Goal: Information Seeking & Learning: Learn about a topic

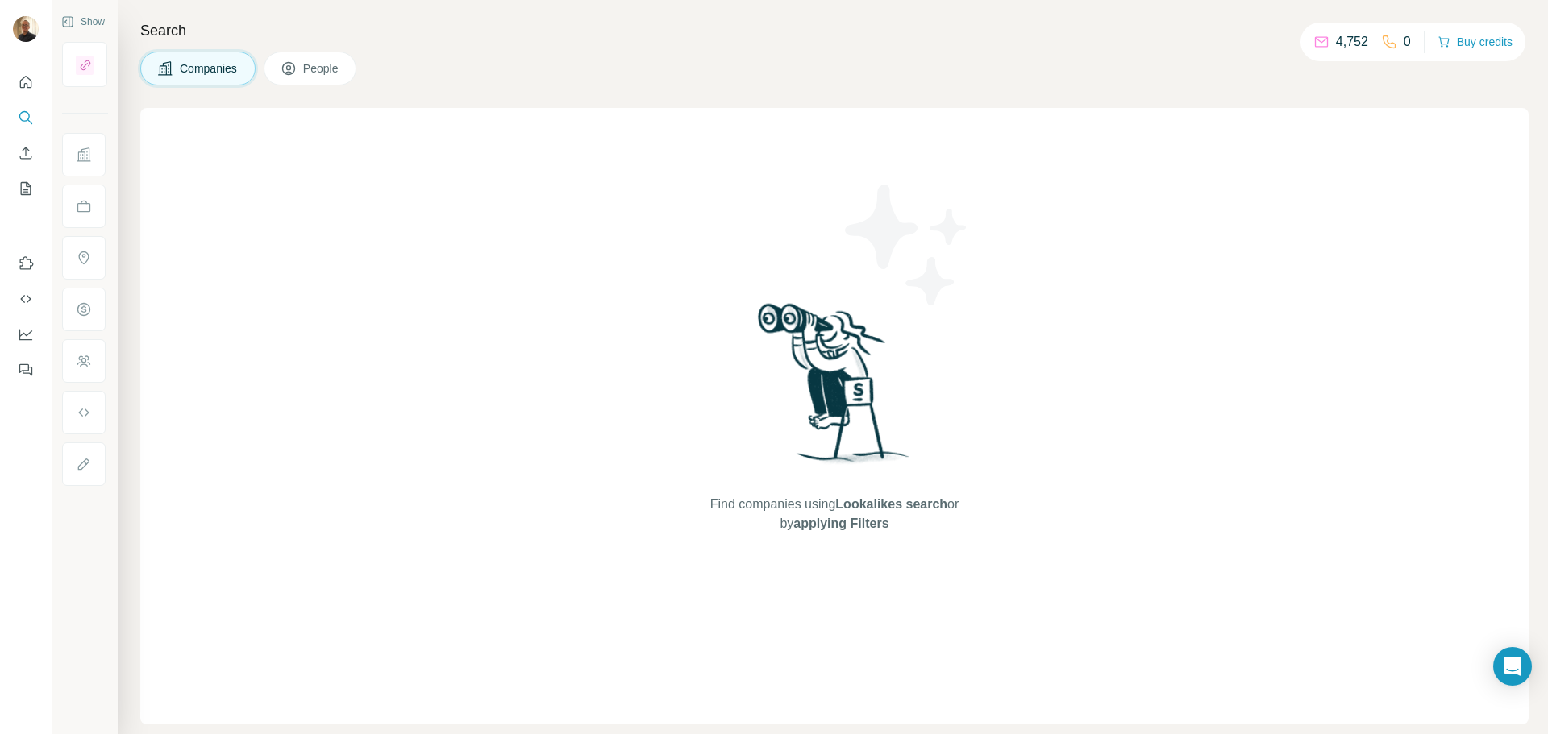
click at [200, 72] on span "Companies" at bounding box center [209, 68] width 59 height 16
click at [357, 69] on button "People" at bounding box center [311, 69] width 94 height 34
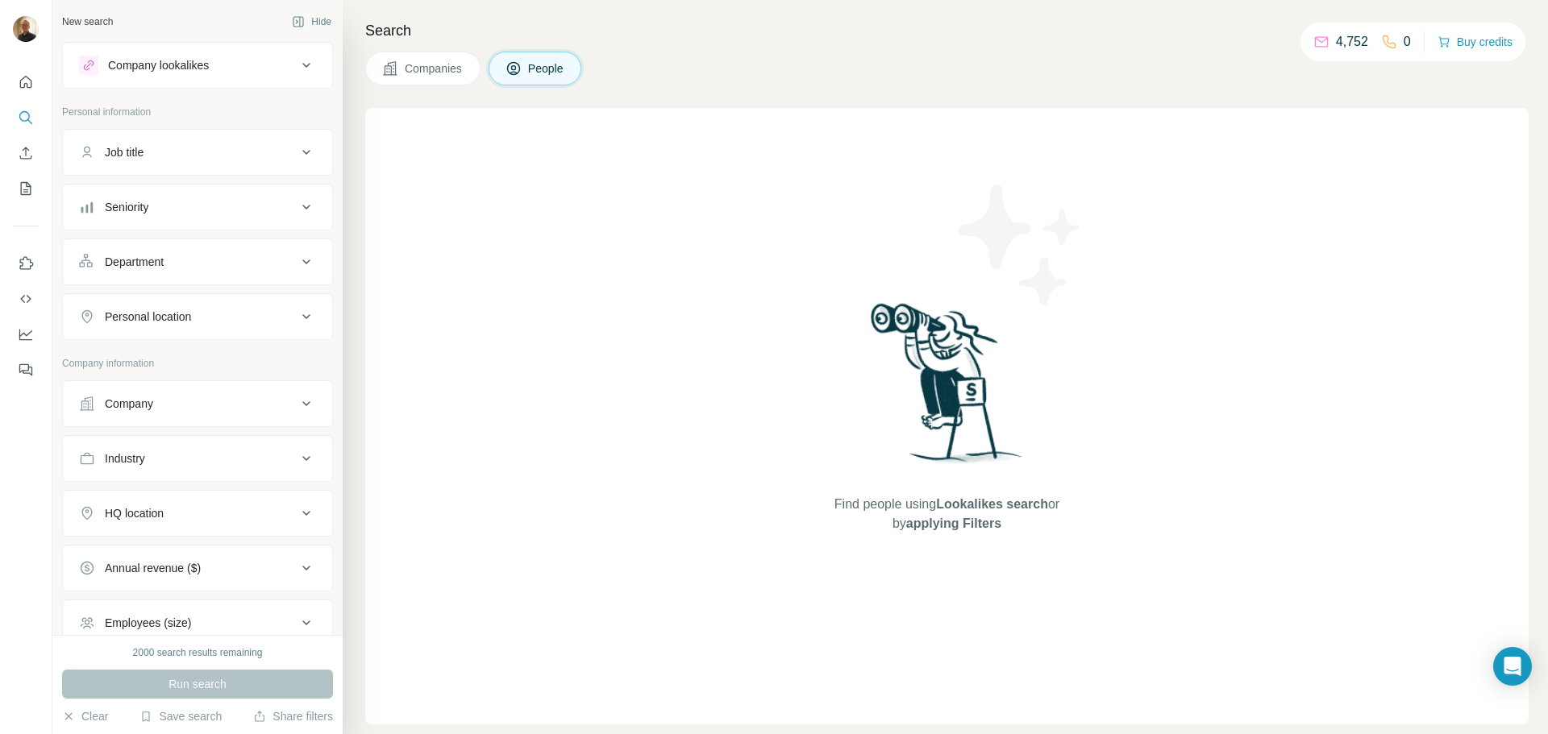
click at [297, 160] on icon at bounding box center [306, 152] width 19 height 19
click at [181, 188] on input "text" at bounding box center [181, 192] width 205 height 29
type input "**********"
click at [491, 336] on div "Find people using Lookalikes search or by applying Filters" at bounding box center [946, 416] width 1163 height 617
click at [153, 458] on div "Company" at bounding box center [129, 452] width 48 height 16
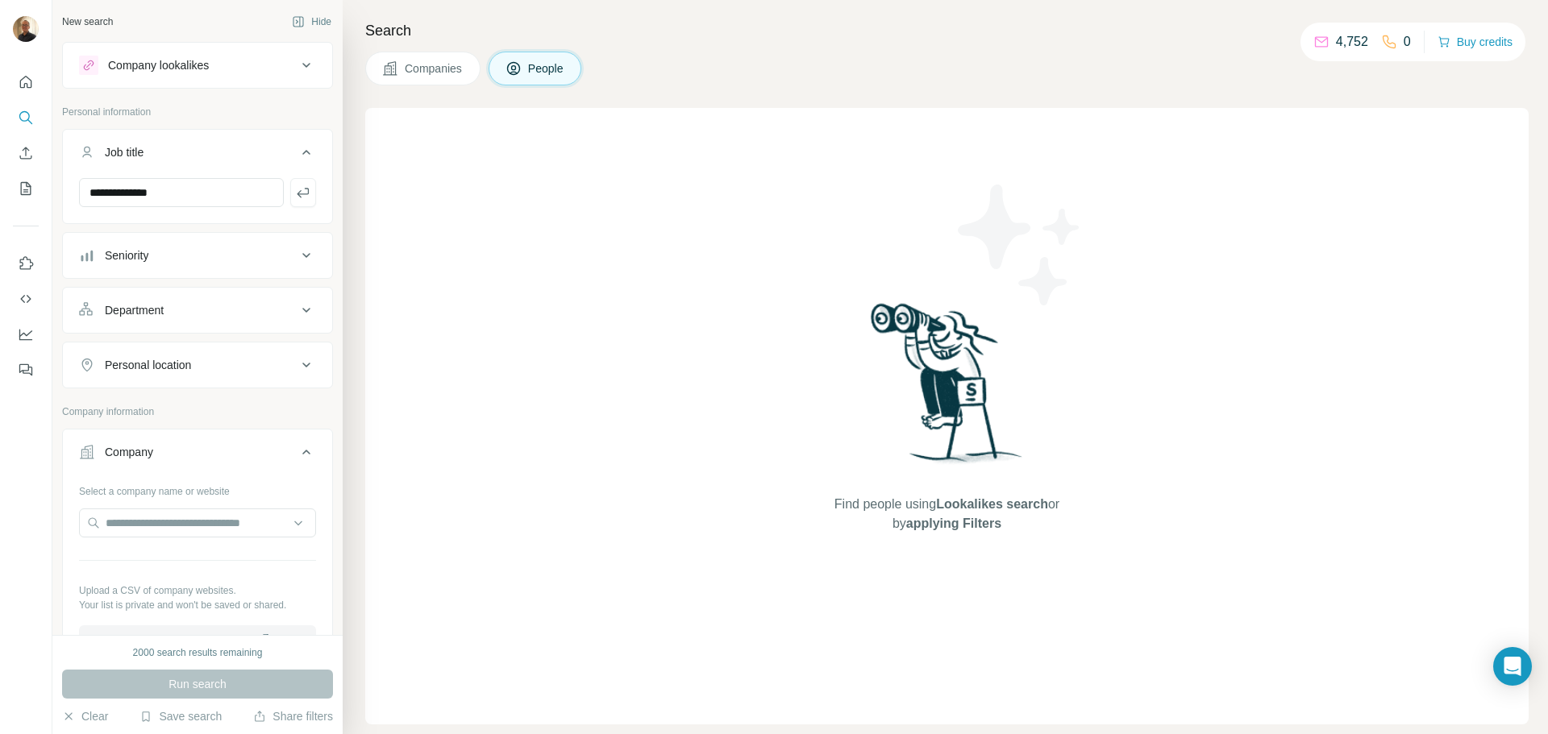
click at [213, 453] on div "Company" at bounding box center [188, 452] width 218 height 16
click at [192, 522] on button "Industry" at bounding box center [197, 507] width 269 height 39
click at [181, 540] on input at bounding box center [188, 548] width 199 height 18
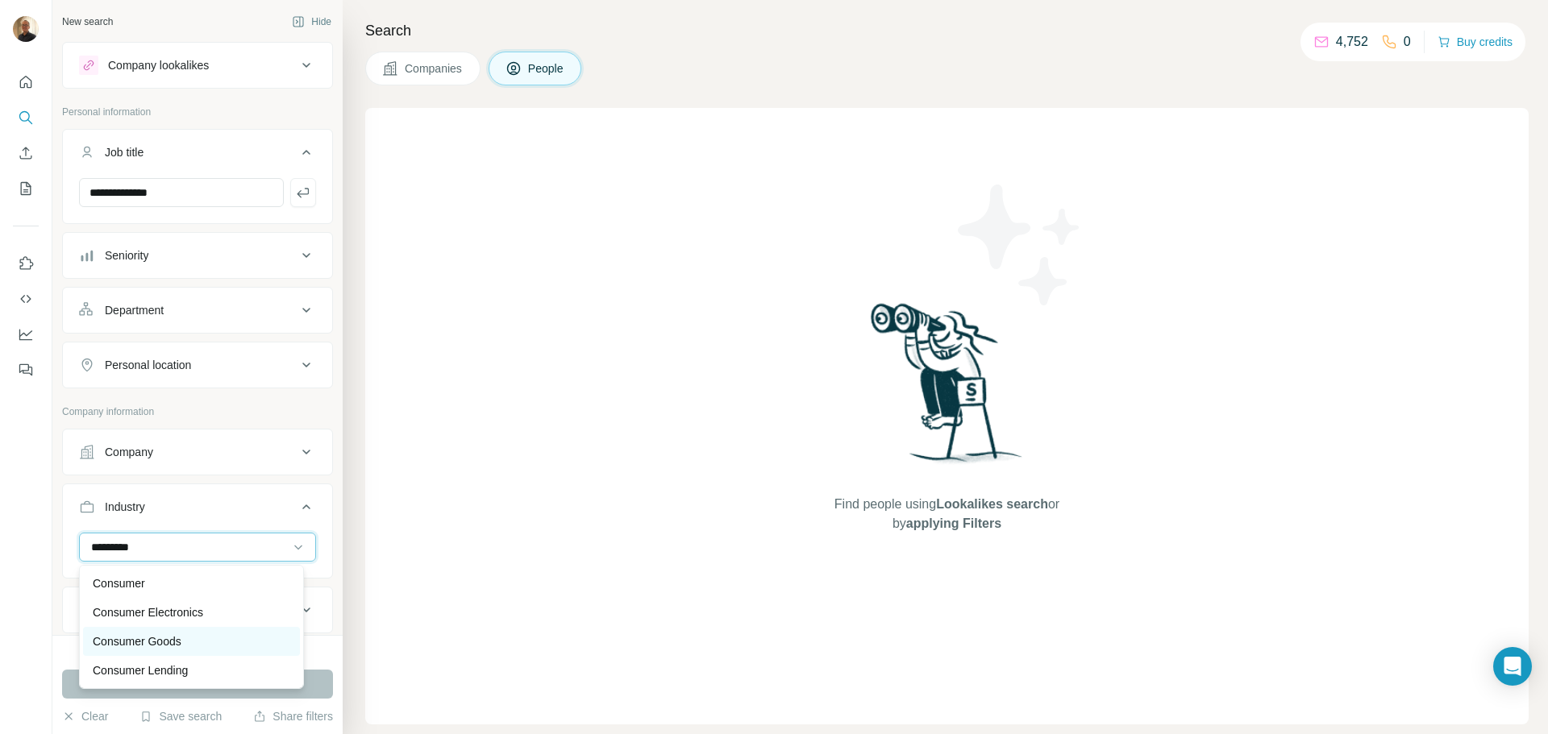
type input "********"
click at [133, 632] on div "Consumer Goods" at bounding box center [191, 641] width 217 height 29
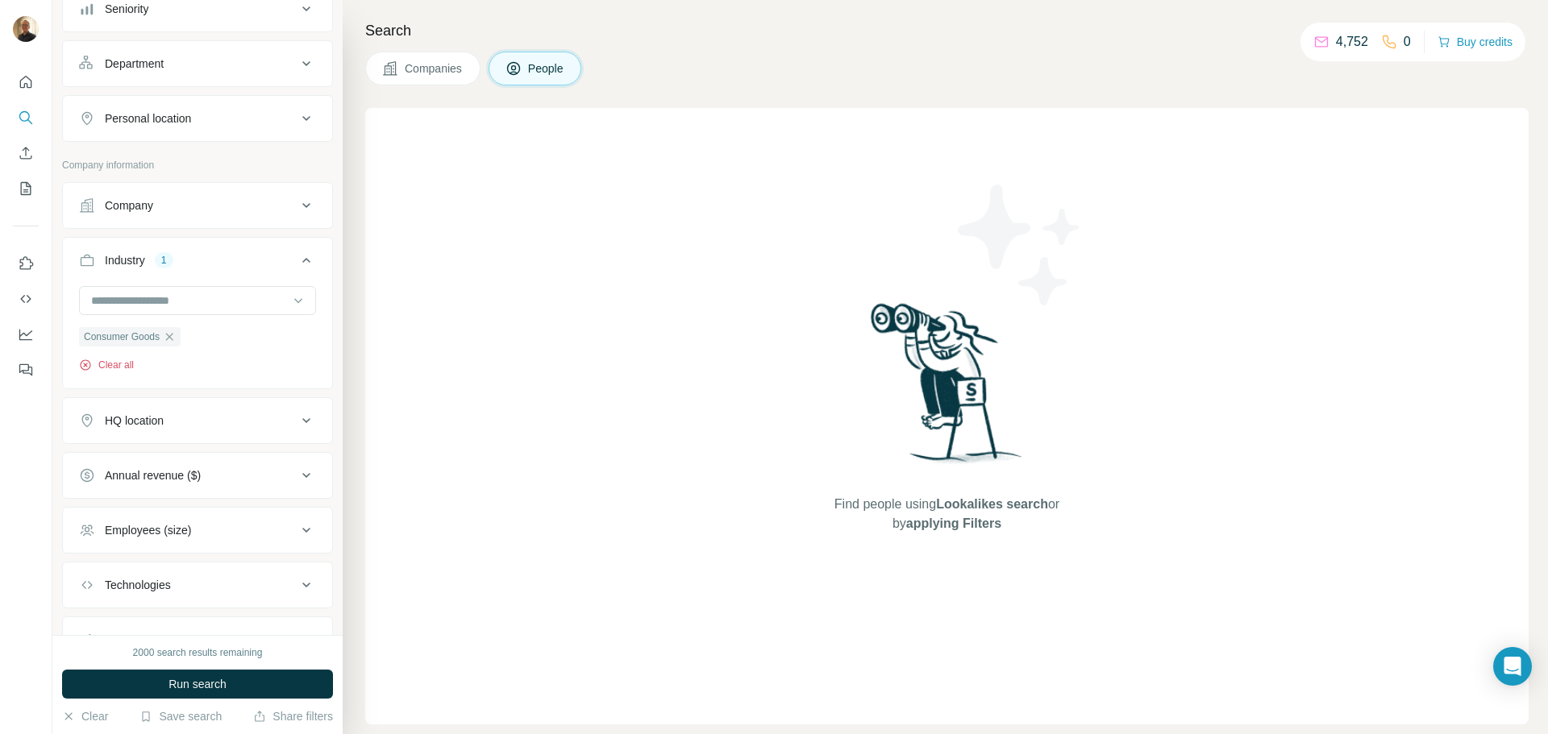
scroll to position [321, 0]
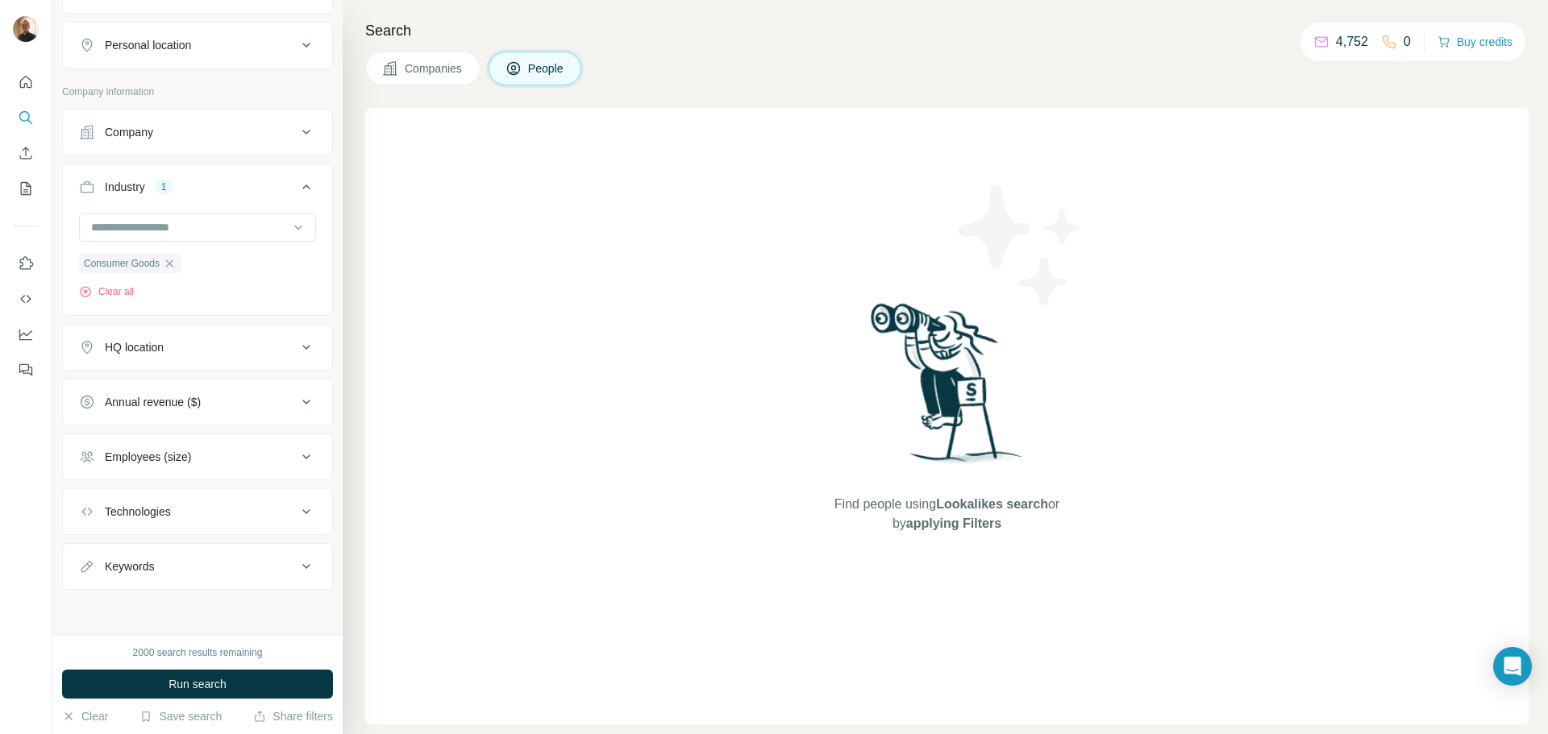
click at [199, 409] on div "Annual revenue ($)" at bounding box center [153, 402] width 96 height 16
click at [85, 529] on icon at bounding box center [88, 526] width 19 height 19
click at [93, 555] on icon at bounding box center [88, 556] width 19 height 19
click at [78, 582] on div "0-1M 1-10M 10-50M 50-100M 100-500M 500-1000M >1000M Clear all" at bounding box center [197, 545] width 269 height 236
click at [92, 582] on icon at bounding box center [88, 585] width 19 height 19
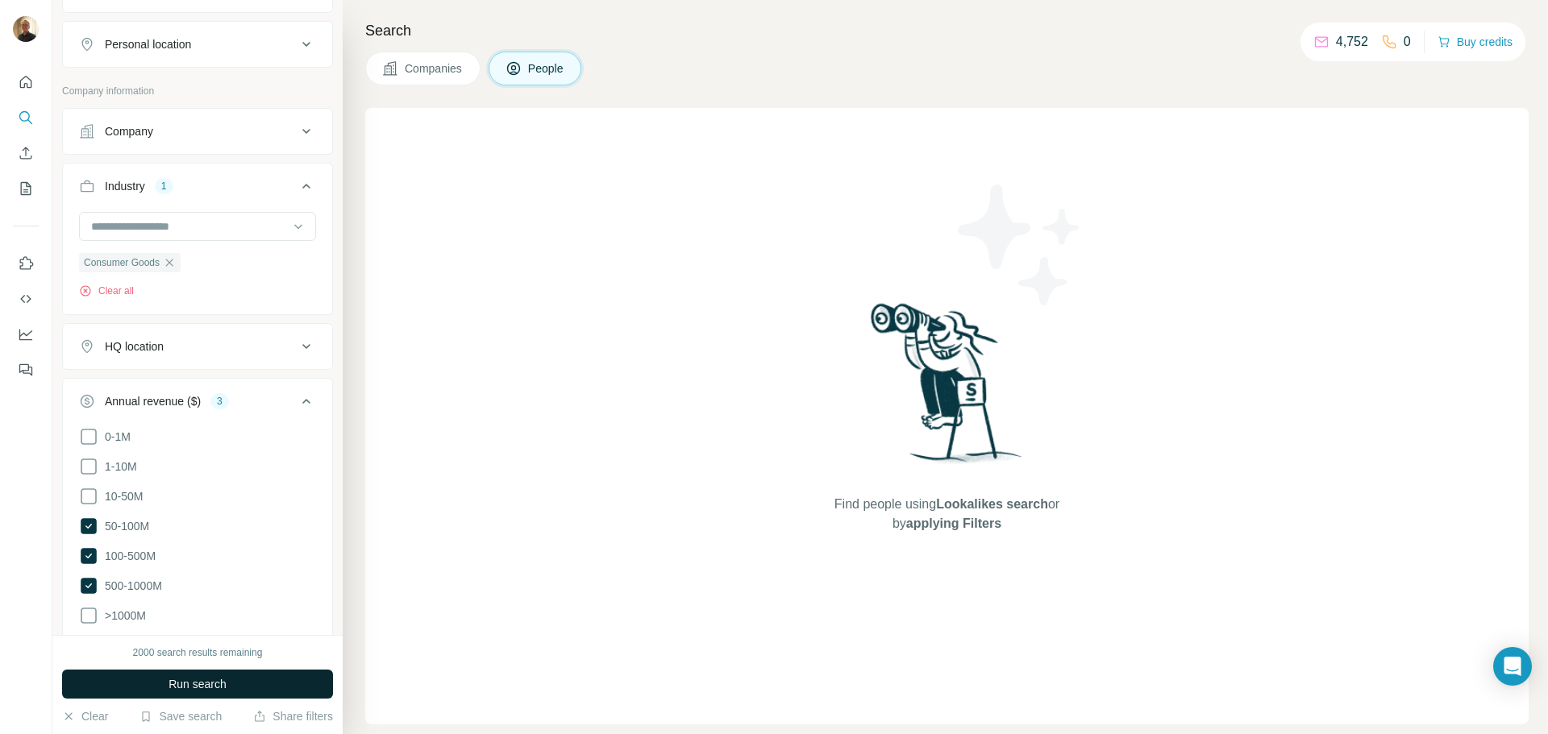
click at [168, 680] on span "Run search" at bounding box center [197, 684] width 58 height 16
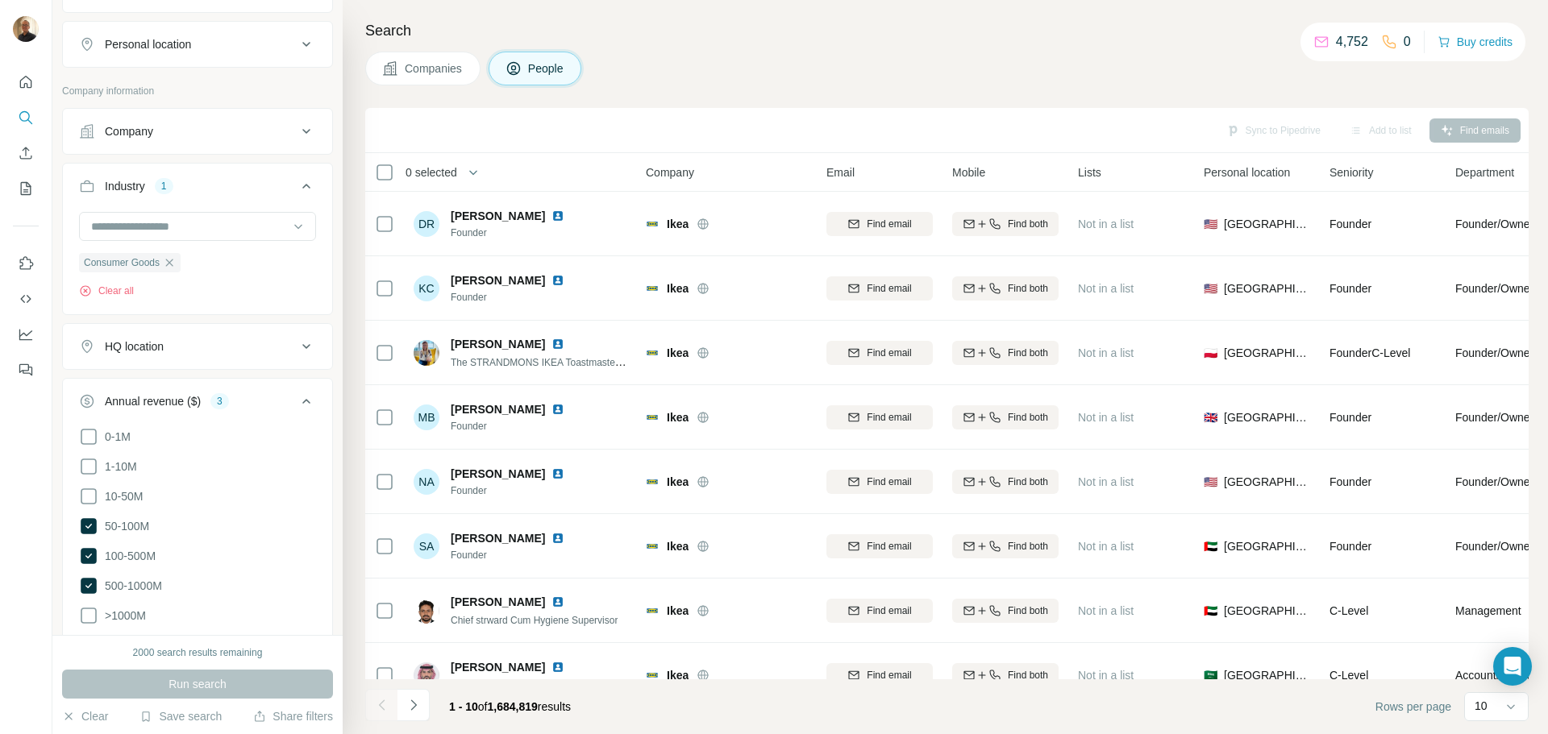
click at [166, 356] on button "HQ location" at bounding box center [197, 346] width 269 height 39
click at [142, 389] on input "text" at bounding box center [197, 386] width 237 height 29
click at [112, 389] on input "*****" at bounding box center [197, 386] width 237 height 29
click at [106, 390] on input "*****" at bounding box center [197, 386] width 237 height 29
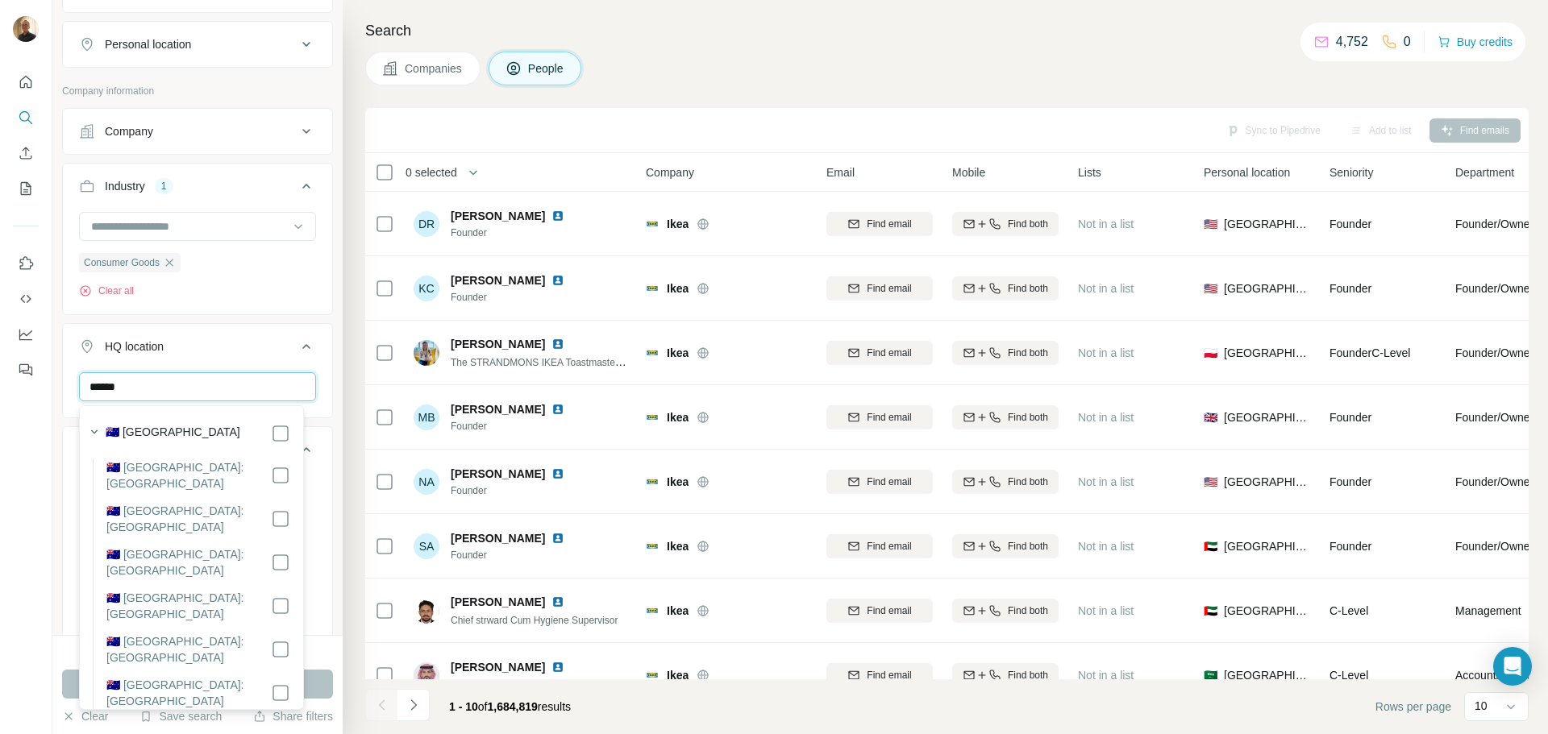
click at [127, 389] on input "******" at bounding box center [197, 386] width 237 height 29
click at [141, 382] on input "******" at bounding box center [197, 386] width 237 height 29
drag, startPoint x: 130, startPoint y: 388, endPoint x: 34, endPoint y: 389, distance: 95.9
click at [34, 389] on div "**********" at bounding box center [774, 367] width 1548 height 734
type input "**********"
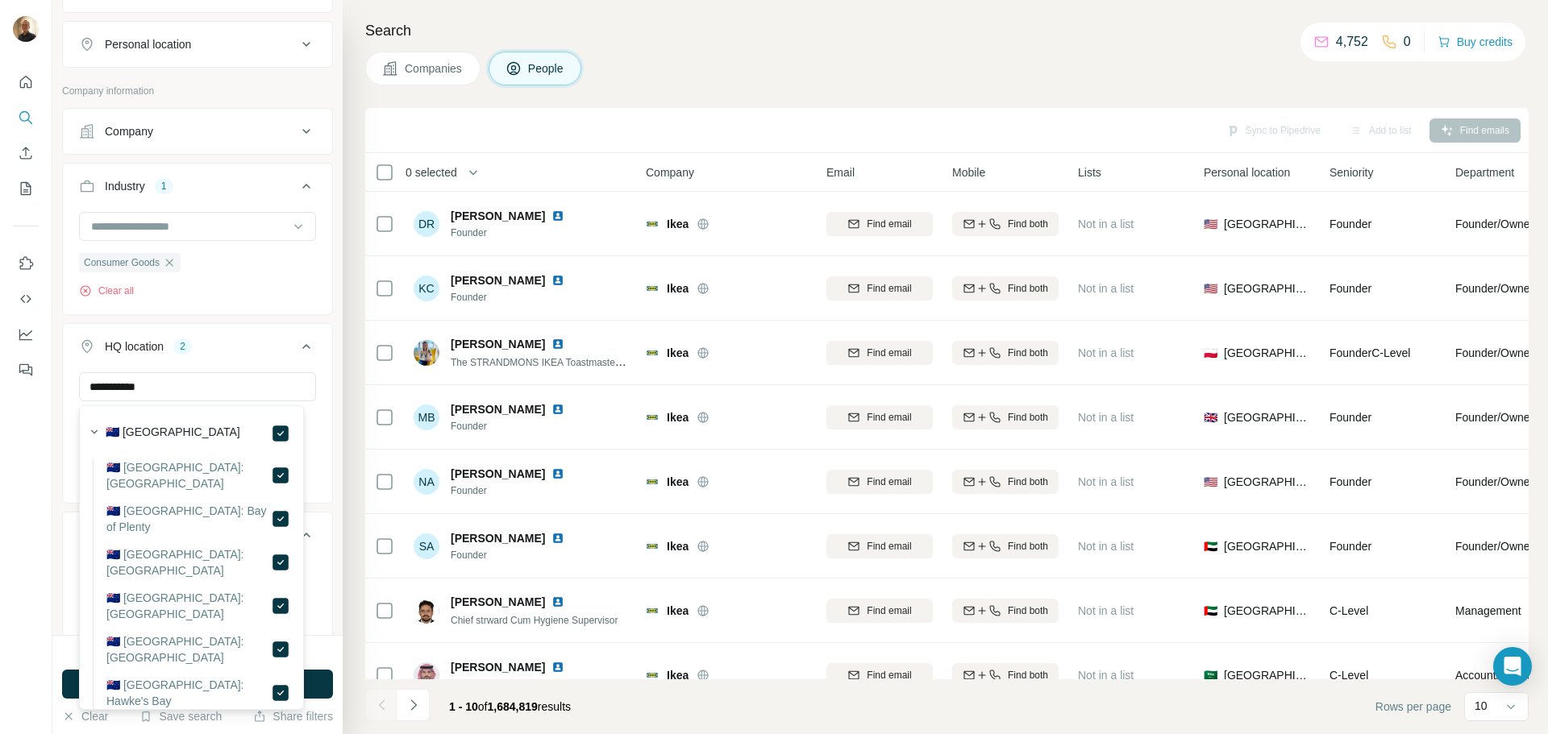
click at [750, 61] on div "Companies People" at bounding box center [946, 69] width 1163 height 34
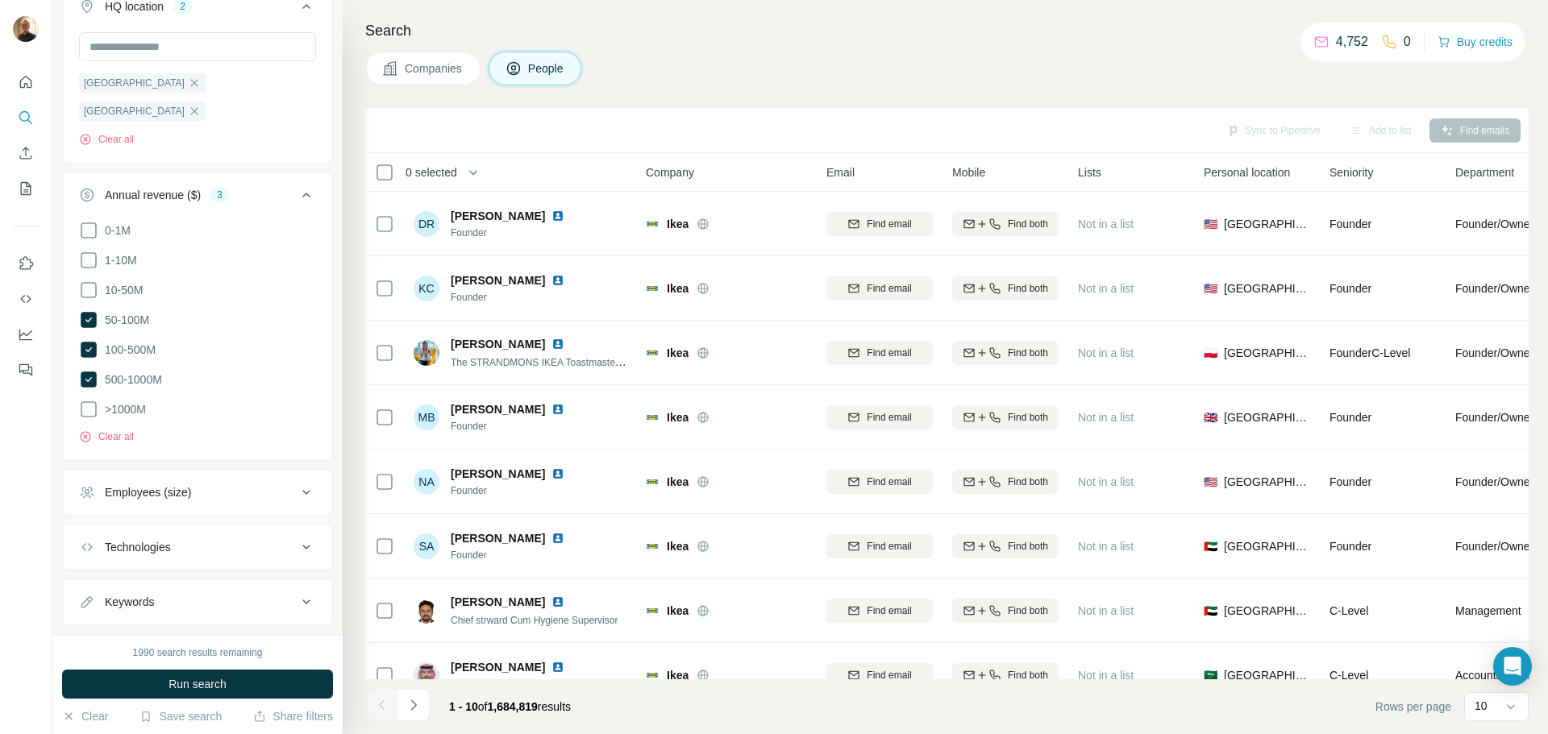
scroll to position [664, 0]
click at [175, 591] on div "Keywords" at bounding box center [188, 599] width 218 height 16
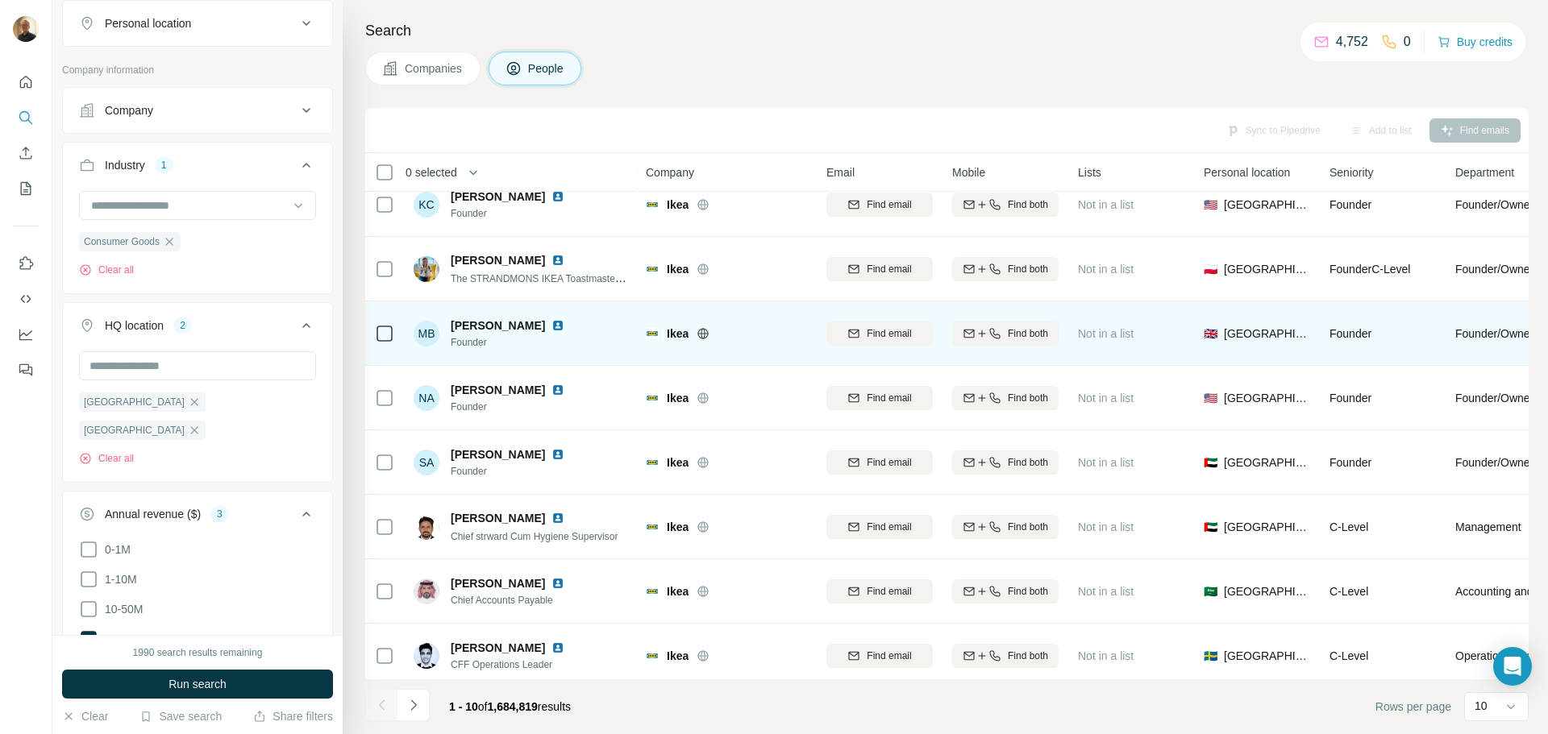
scroll to position [0, 0]
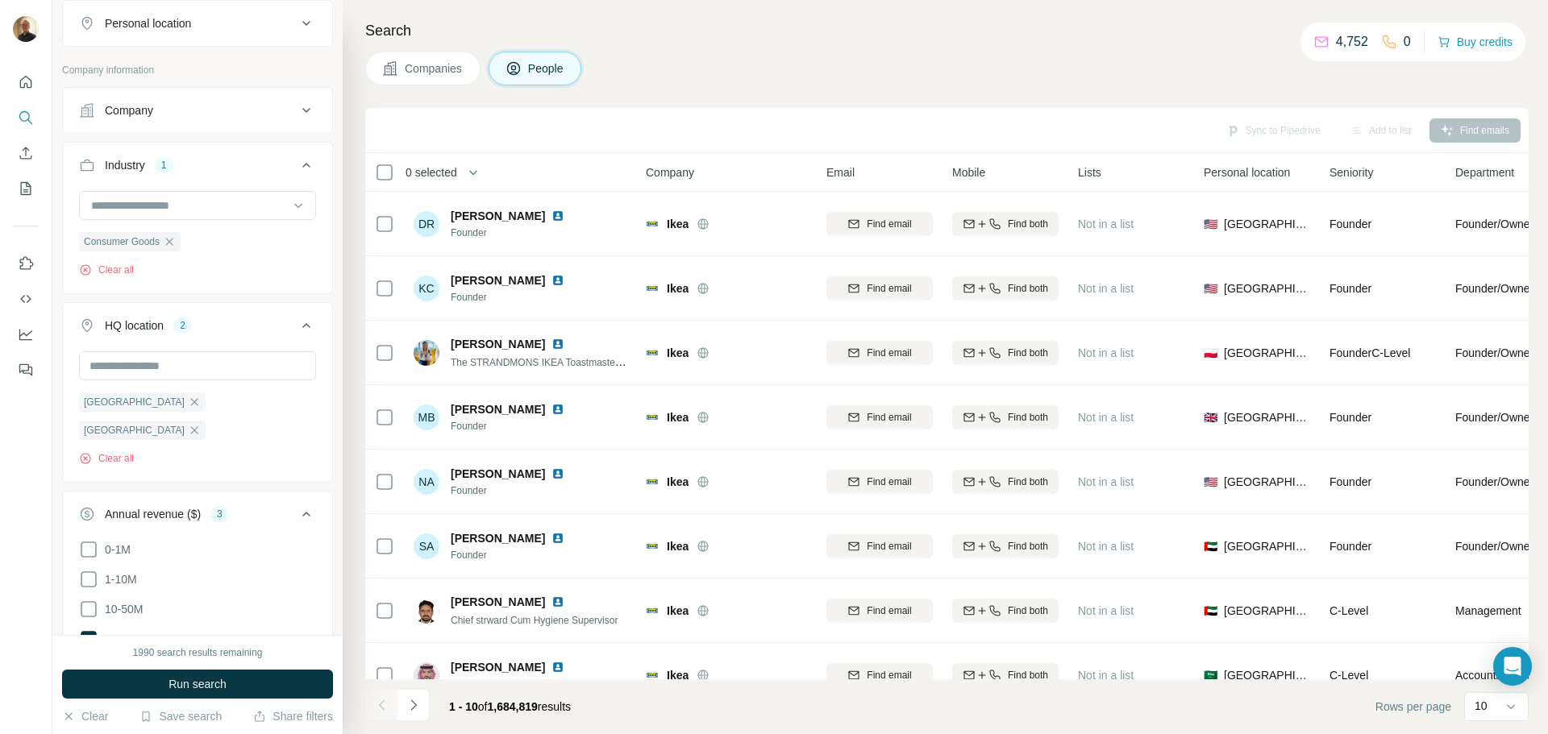
click at [463, 71] on span "Companies" at bounding box center [434, 68] width 59 height 16
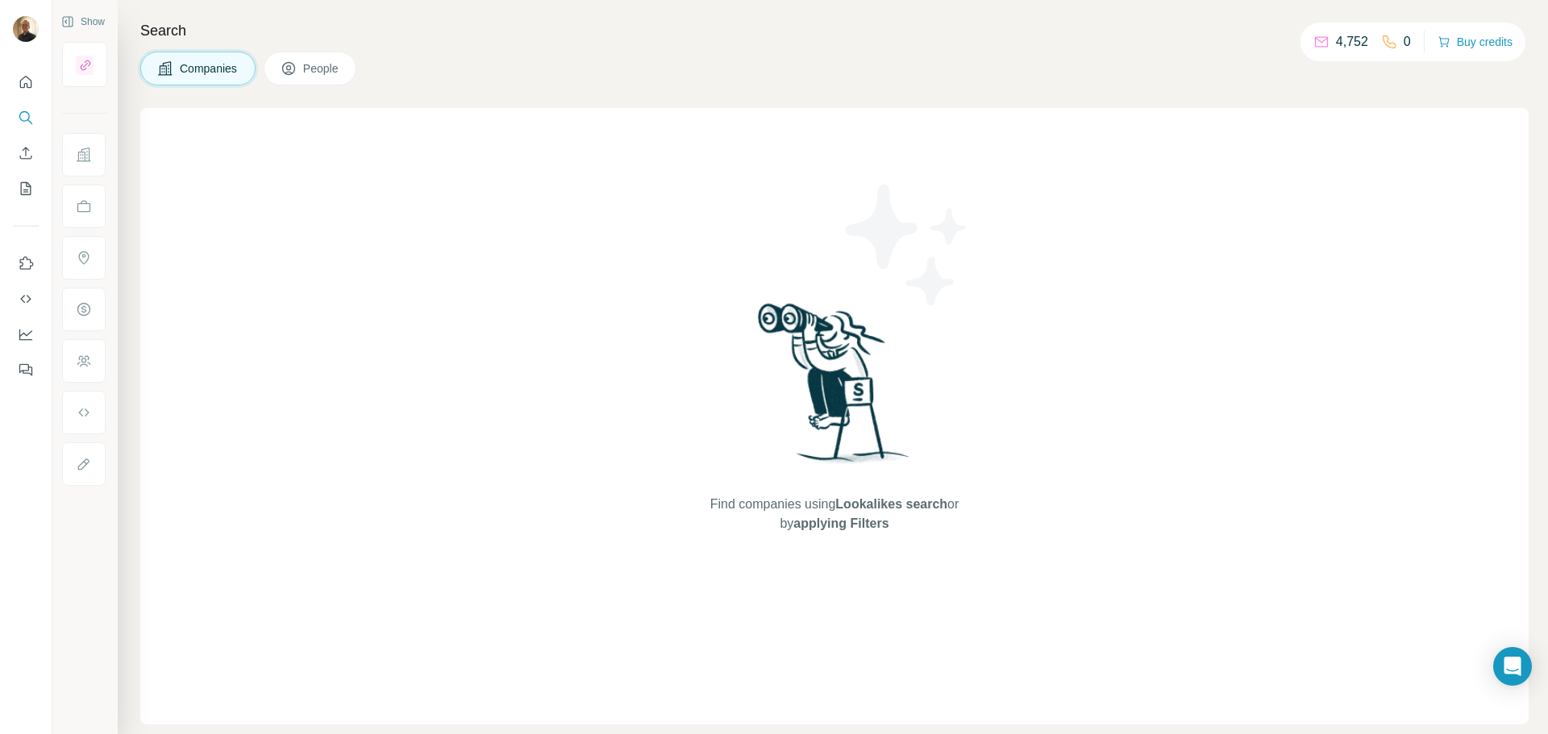
click at [219, 60] on button "Companies" at bounding box center [197, 69] width 115 height 34
click at [327, 72] on span "People" at bounding box center [321, 68] width 37 height 16
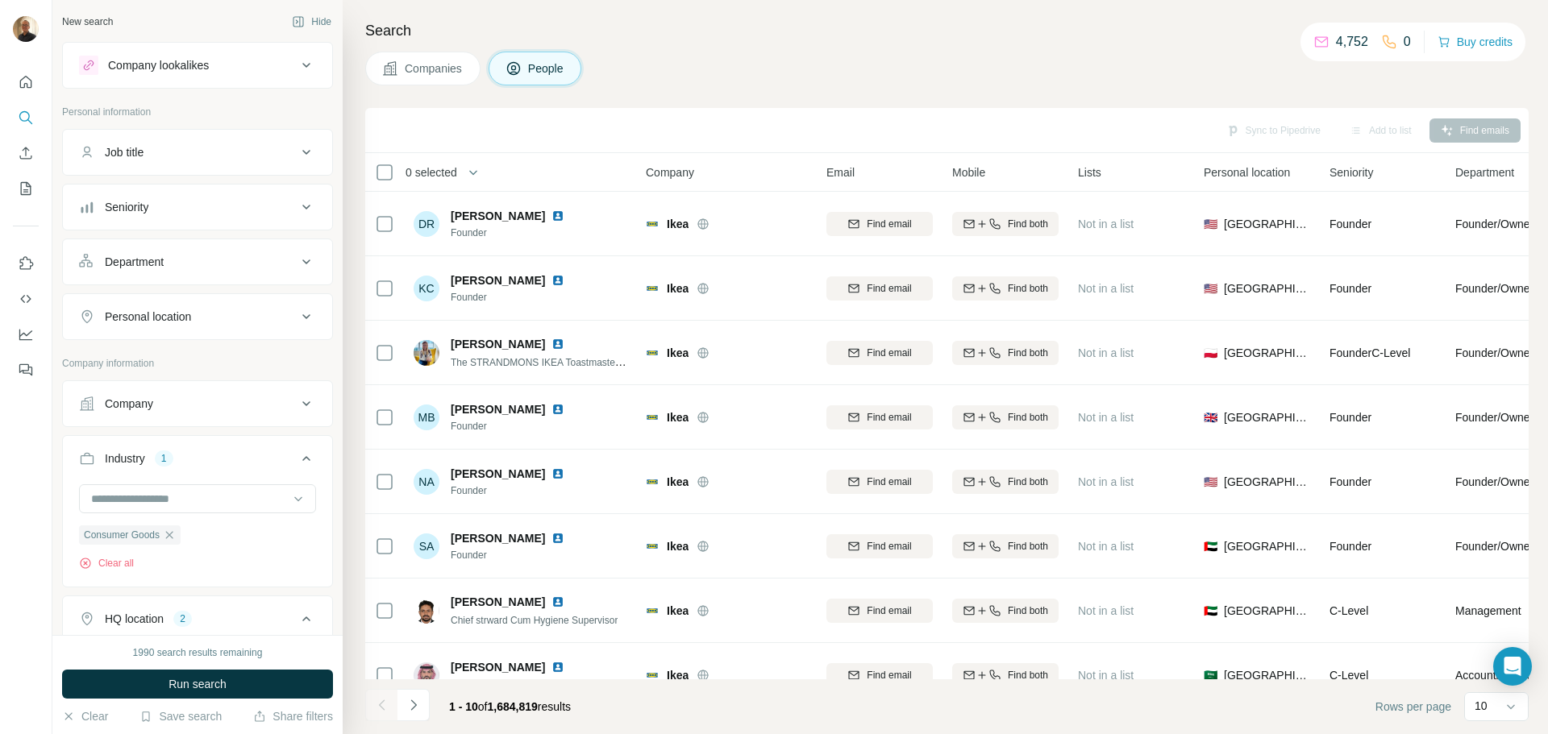
click at [434, 57] on button "Companies" at bounding box center [422, 69] width 115 height 34
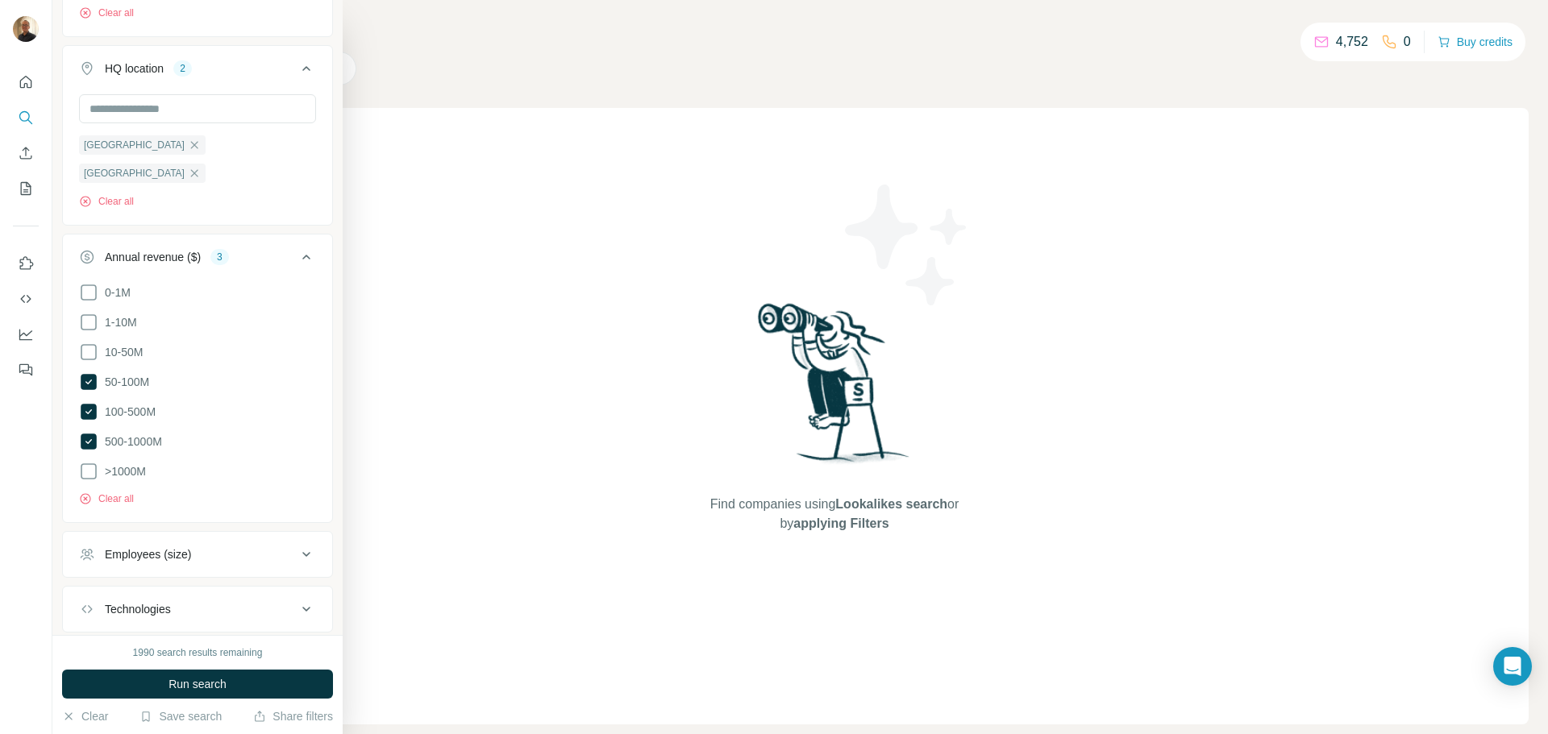
scroll to position [322, 0]
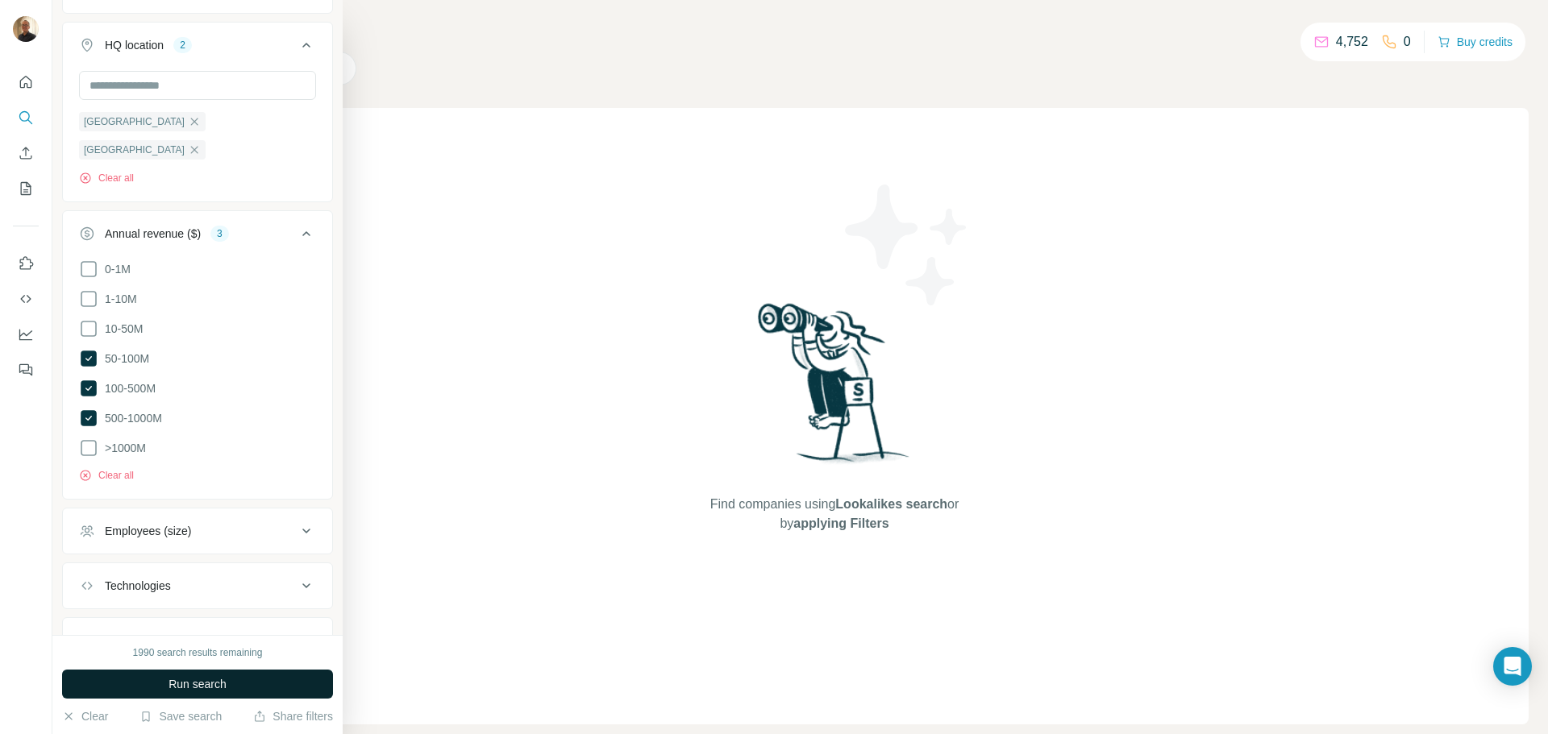
click at [182, 682] on span "Run search" at bounding box center [197, 684] width 58 height 16
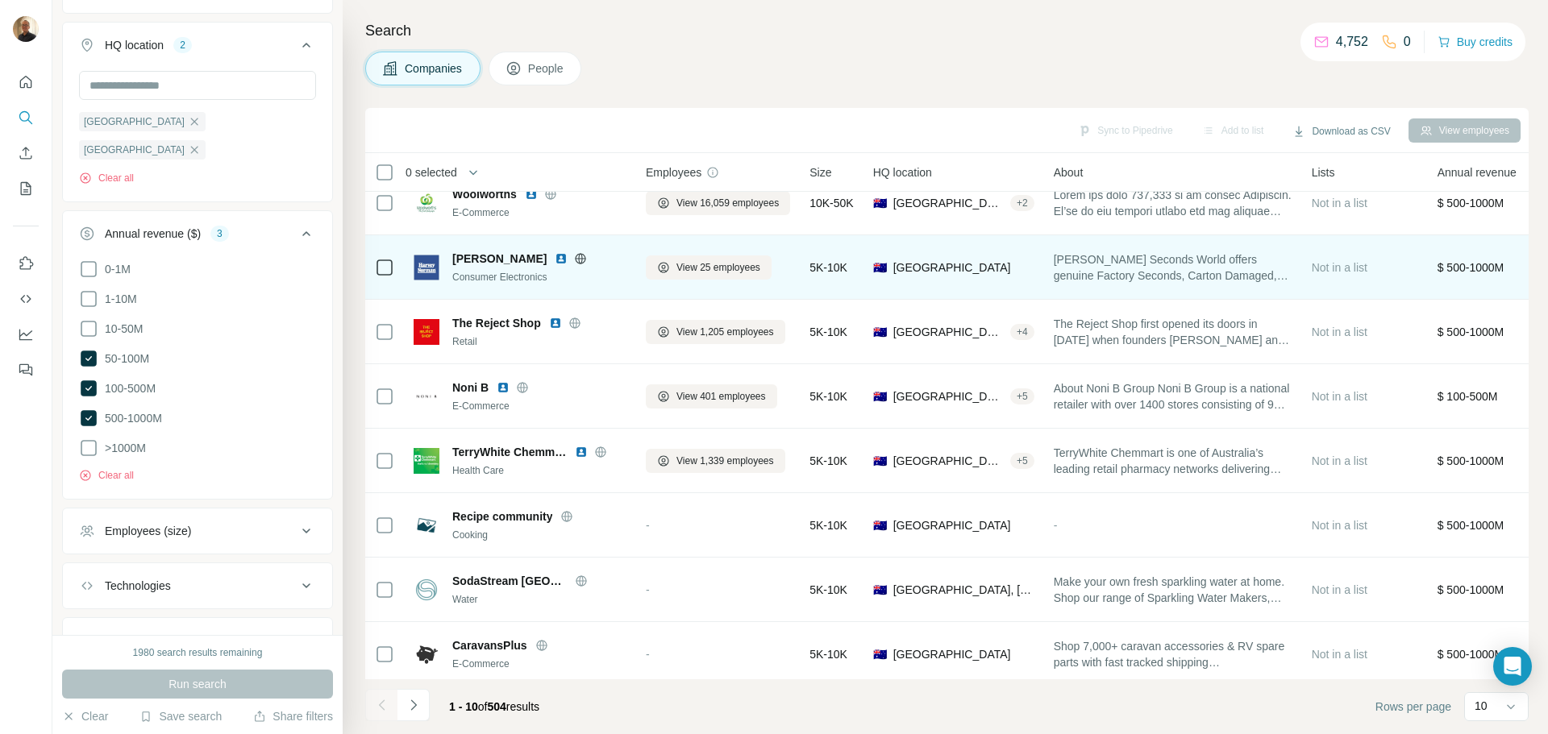
scroll to position [165, 0]
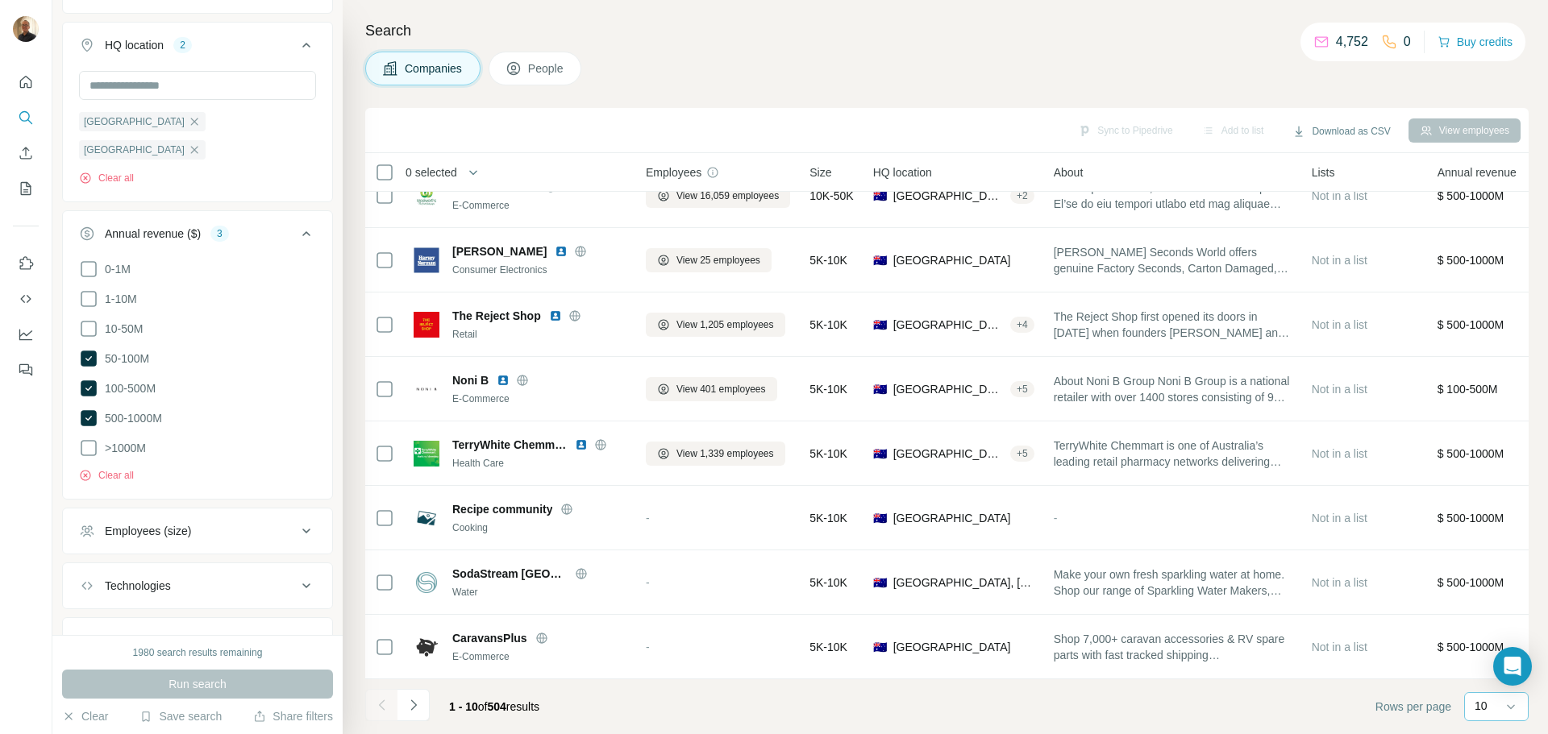
click at [1474, 707] on div "10" at bounding box center [1496, 706] width 64 height 29
click at [1488, 576] on p "60" at bounding box center [1484, 577] width 13 height 16
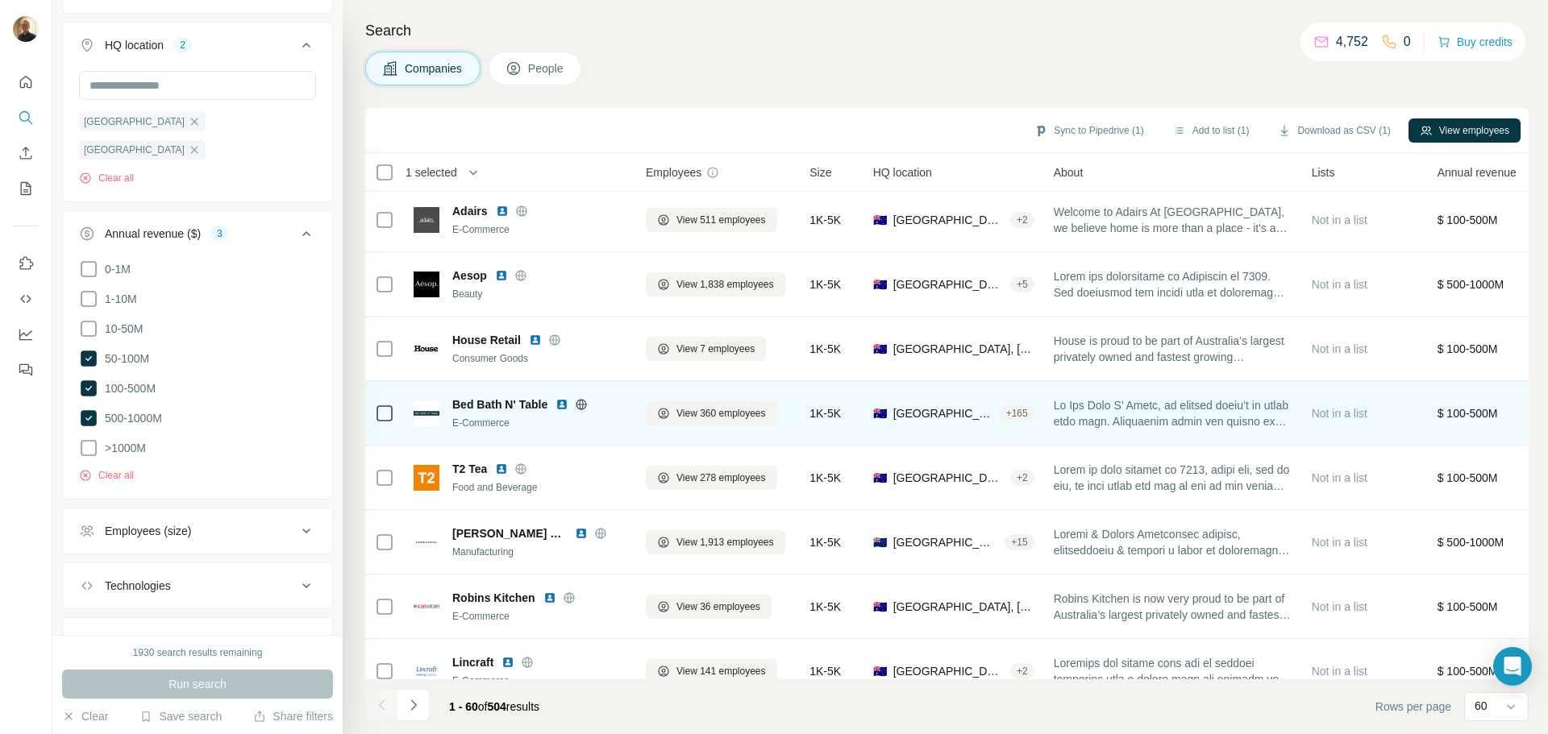
scroll to position [1375, 0]
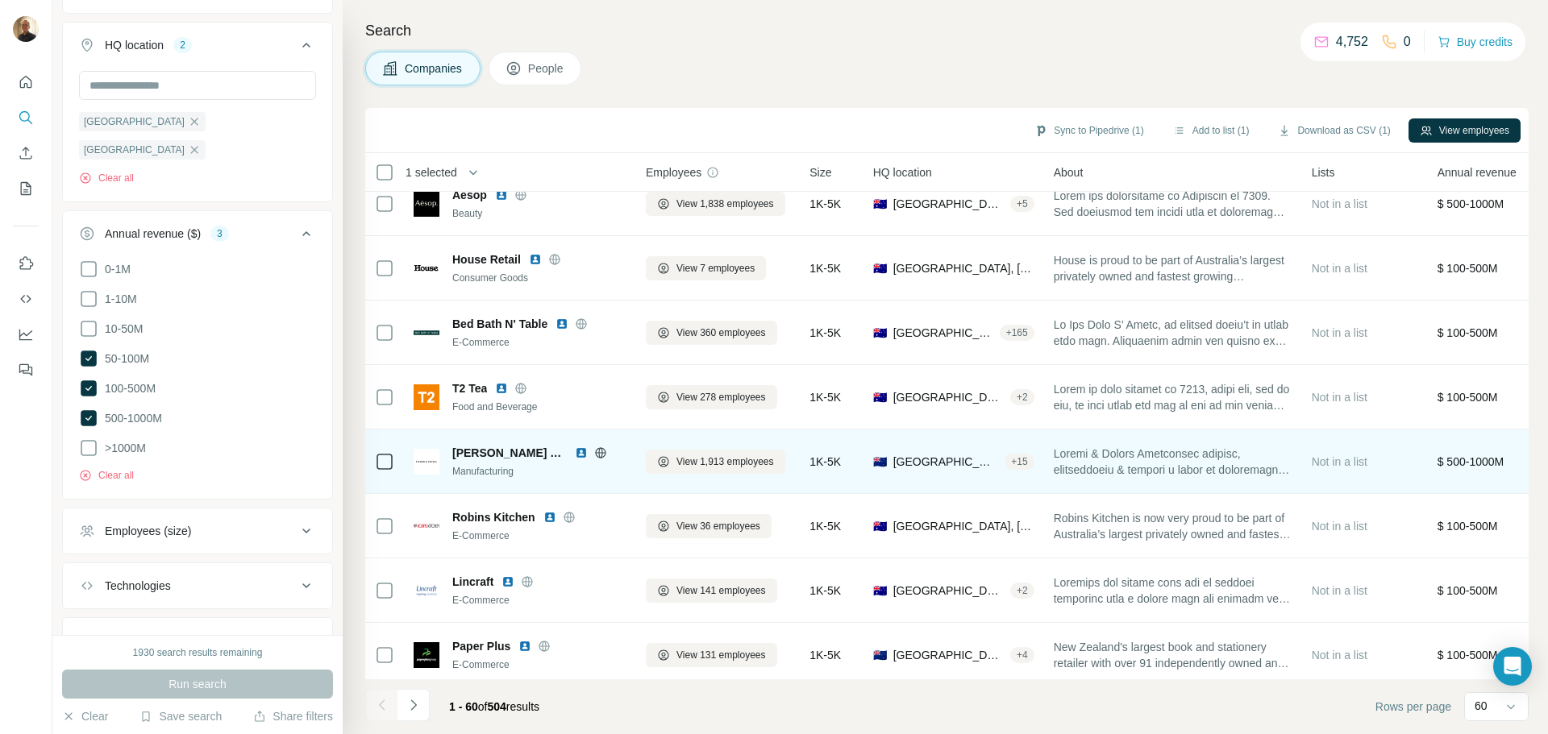
click at [376, 464] on icon at bounding box center [384, 461] width 19 height 19
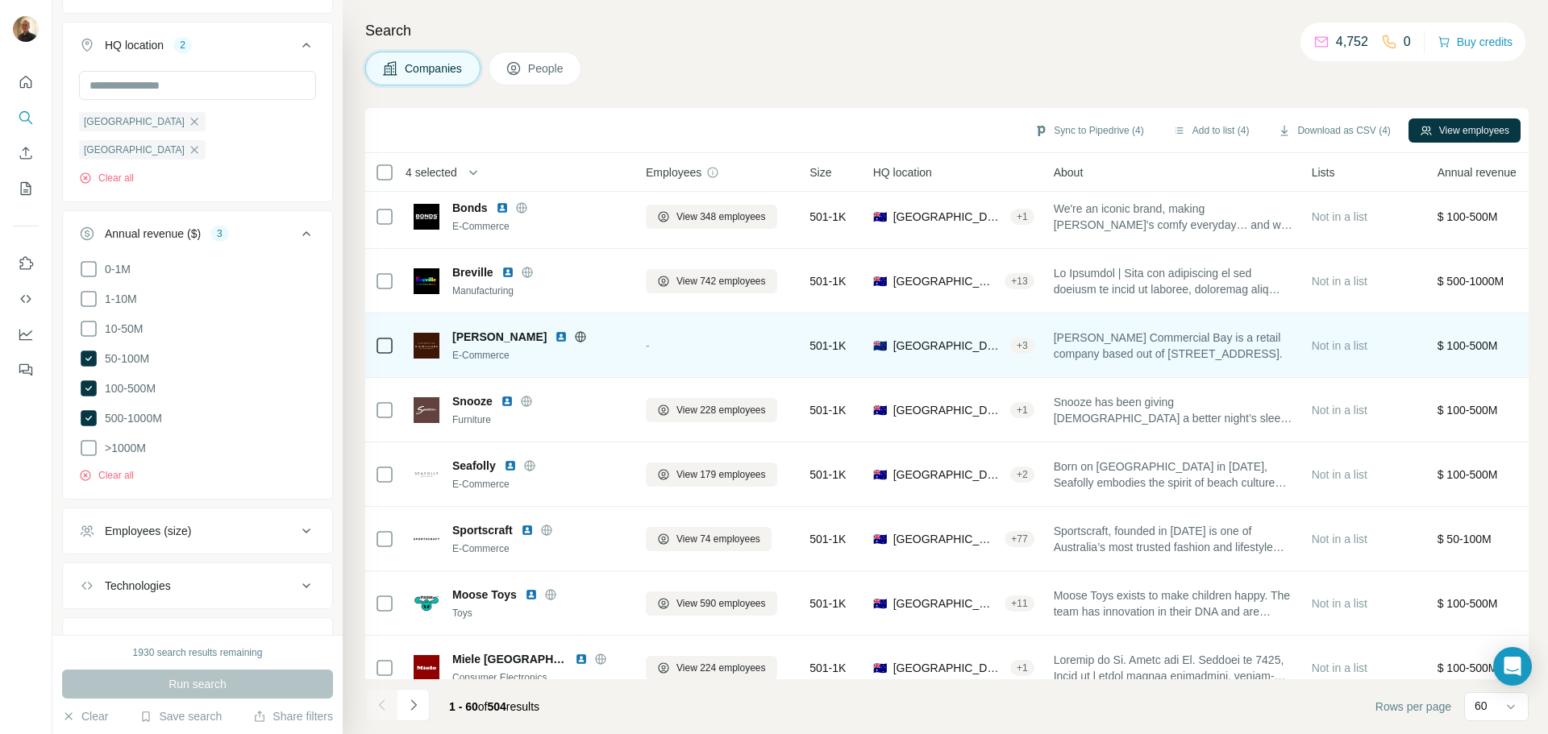
scroll to position [3390, 0]
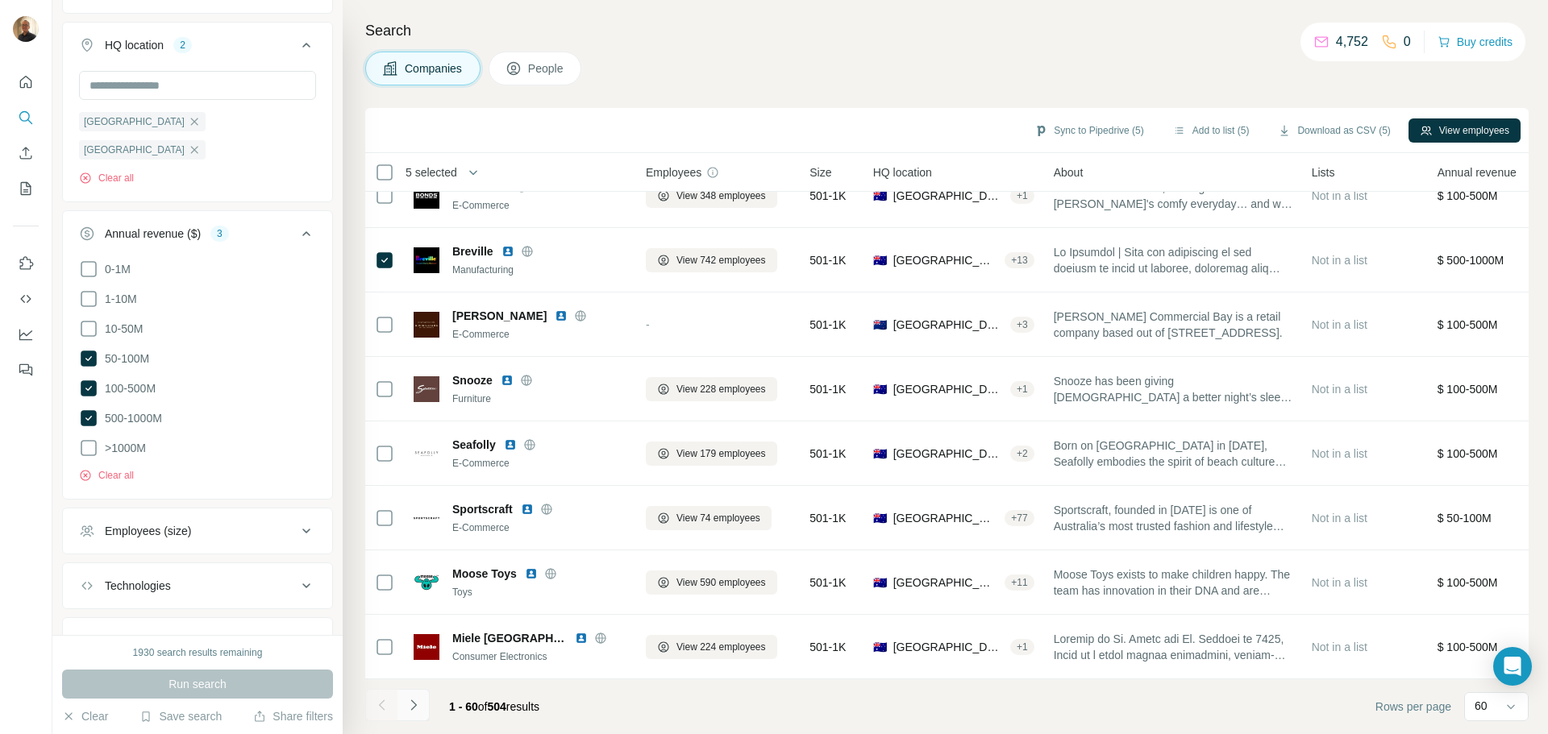
click at [413, 705] on icon "Navigate to next page" at bounding box center [413, 705] width 16 height 16
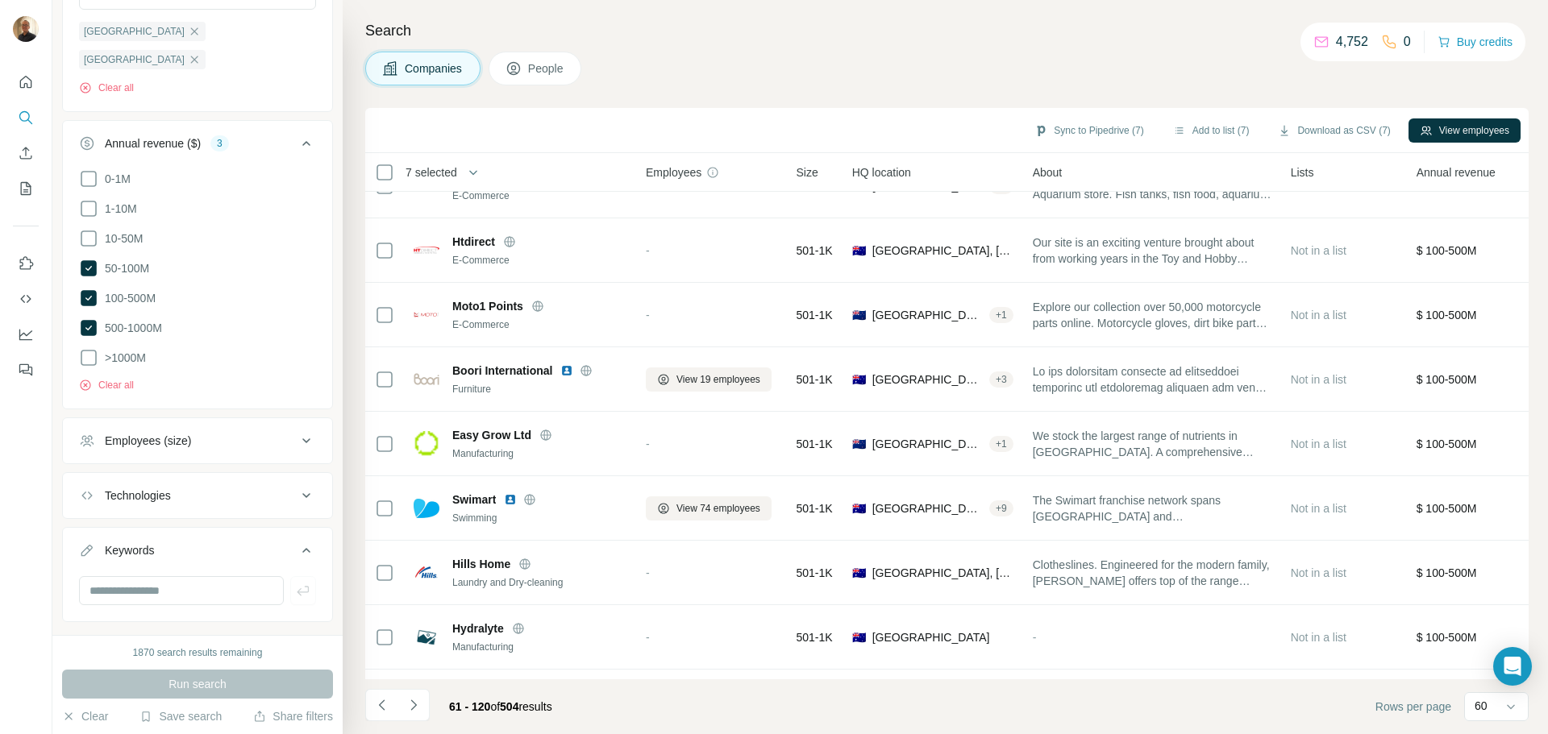
scroll to position [1213, 0]
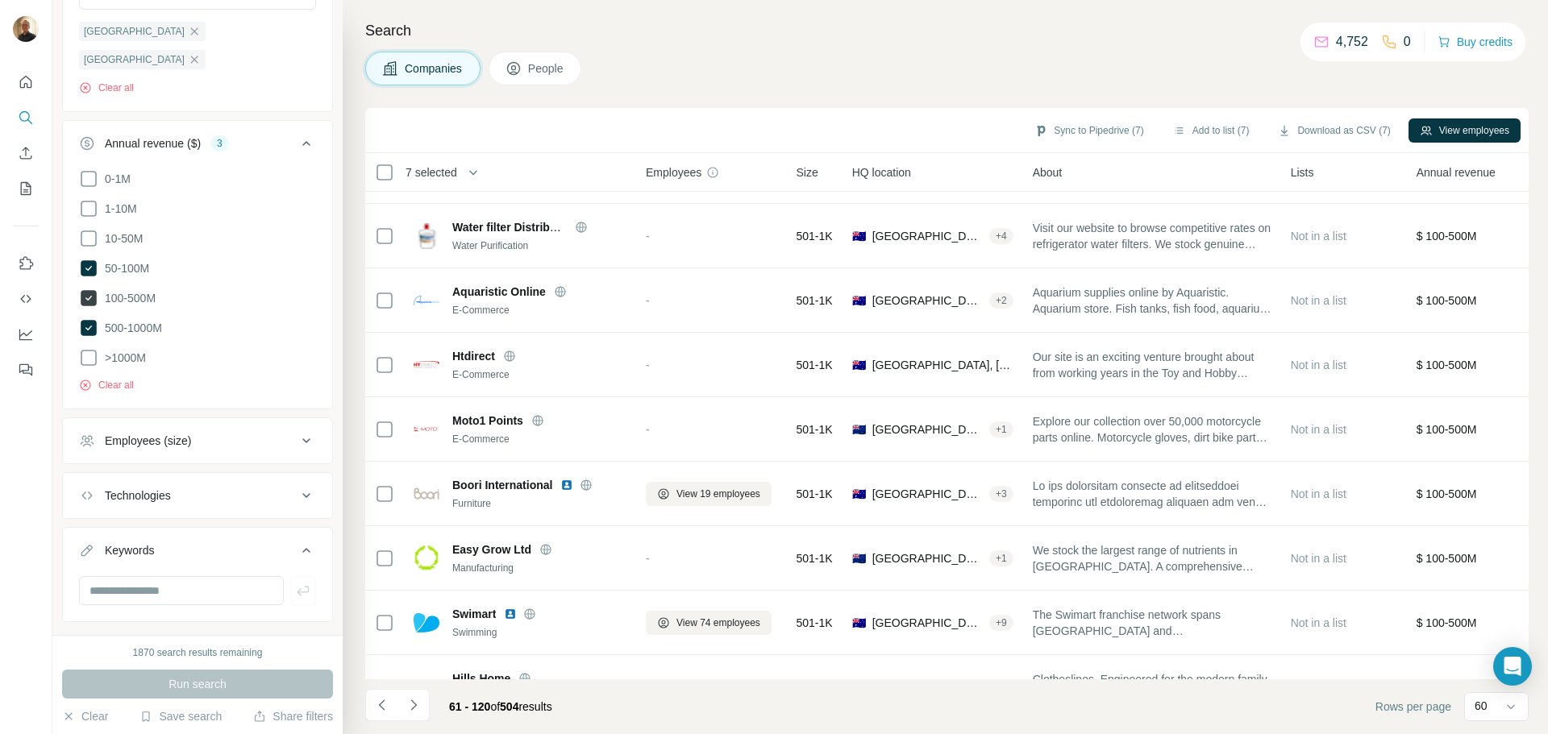
click at [93, 290] on icon at bounding box center [89, 298] width 16 height 16
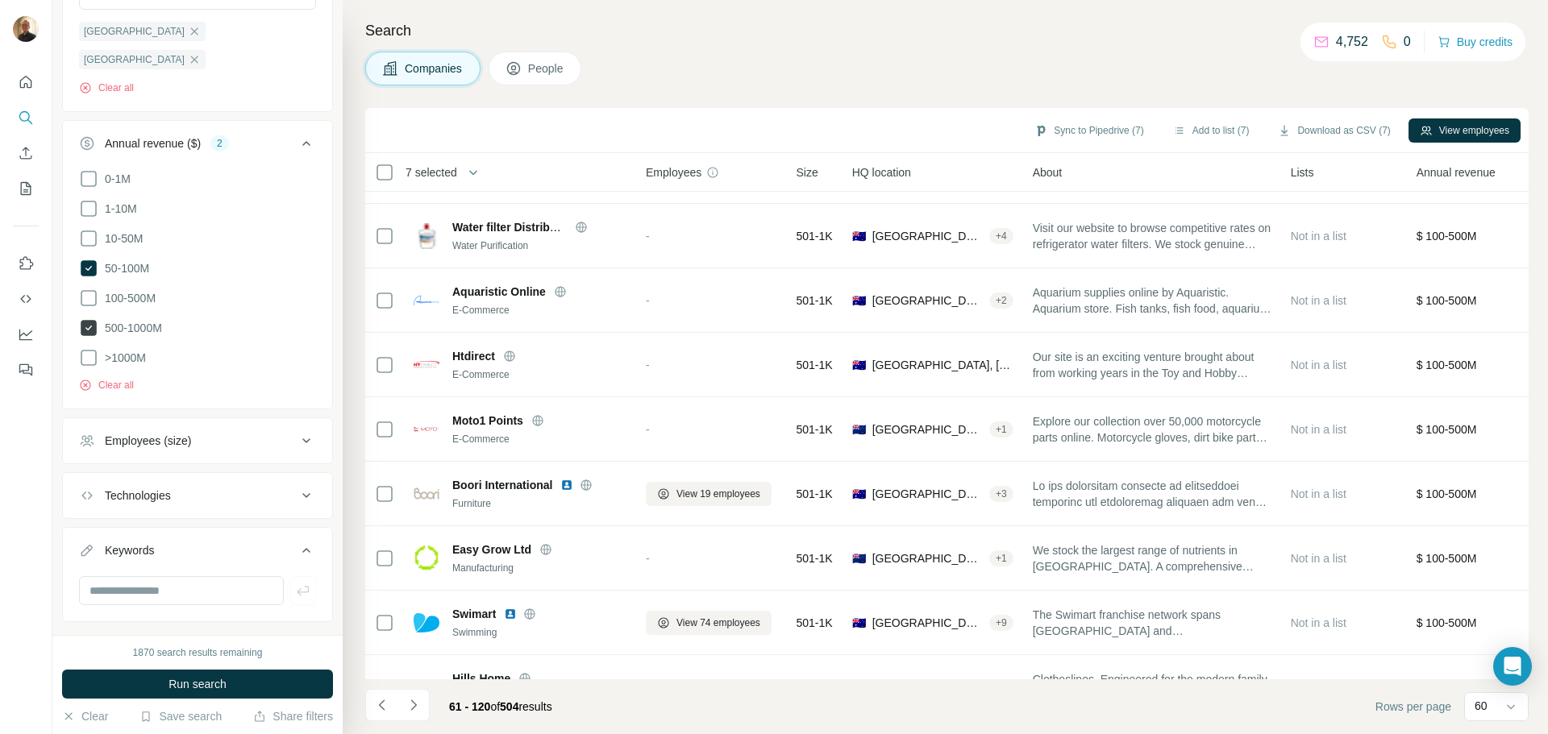
click at [92, 320] on icon at bounding box center [89, 328] width 16 height 16
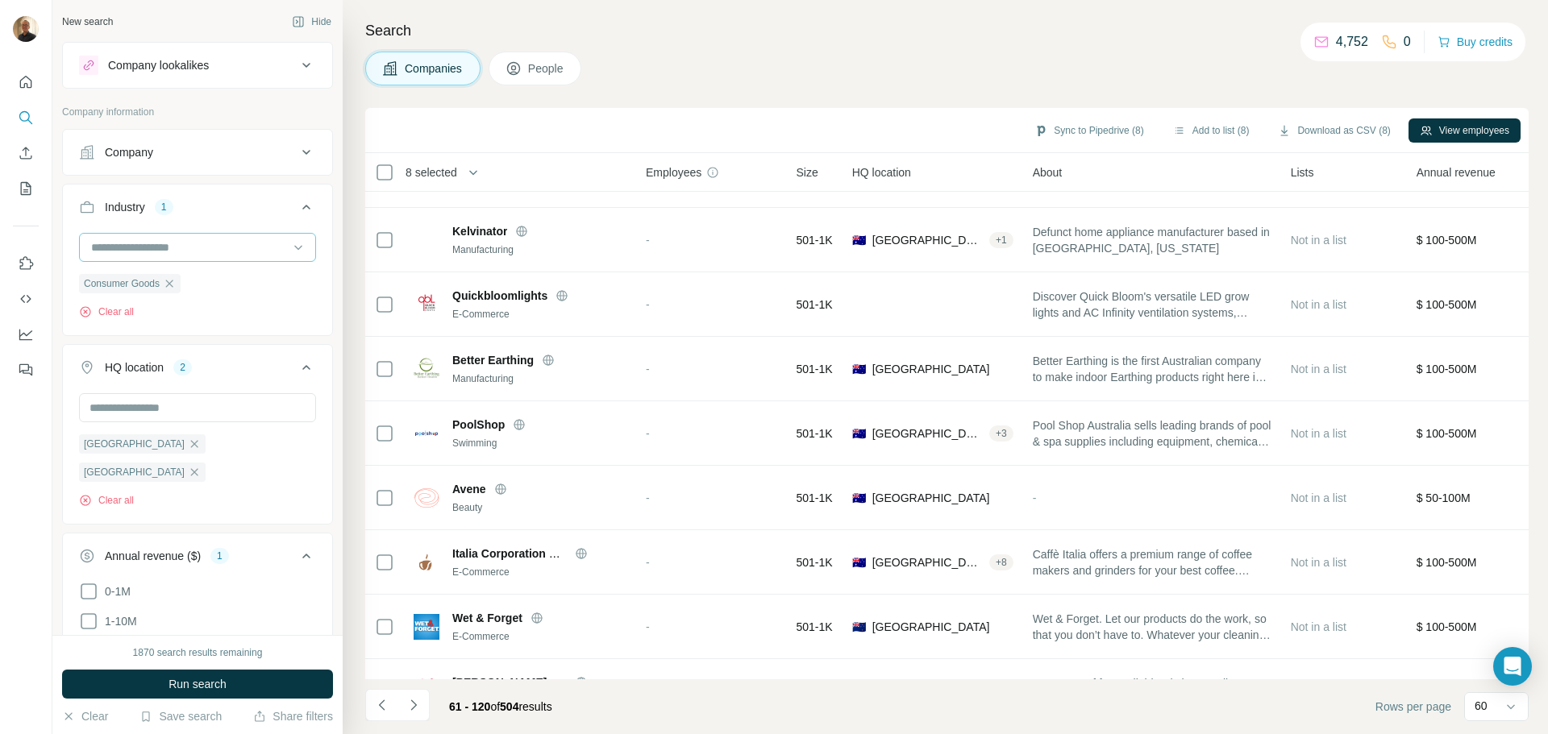
click at [238, 250] on input at bounding box center [188, 248] width 199 height 18
click at [212, 246] on input at bounding box center [188, 248] width 199 height 18
click at [212, 245] on input at bounding box center [188, 248] width 199 height 18
type input "***"
click at [178, 315] on p "Food and Beverage" at bounding box center [142, 313] width 99 height 16
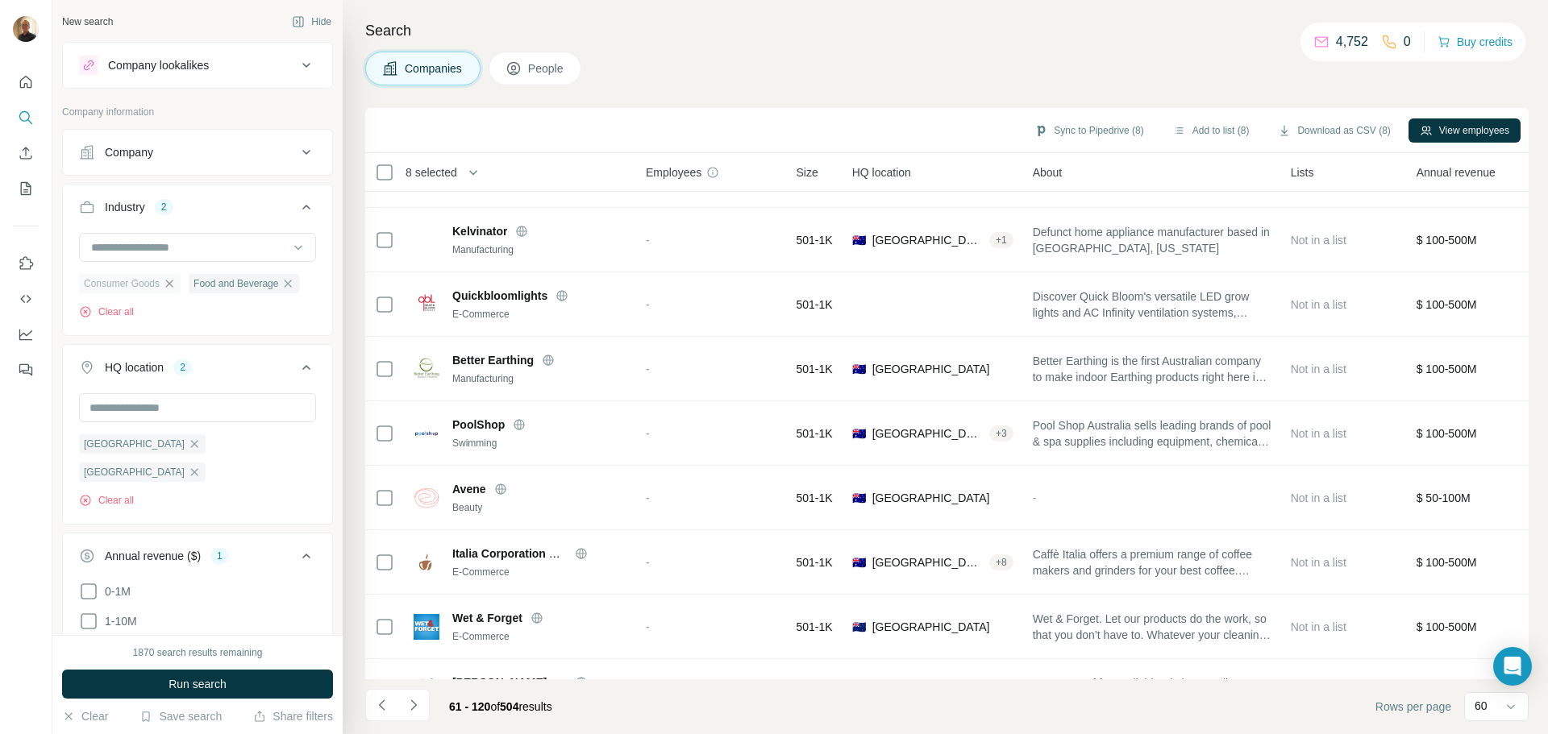
click at [174, 287] on icon "button" at bounding box center [169, 283] width 13 height 13
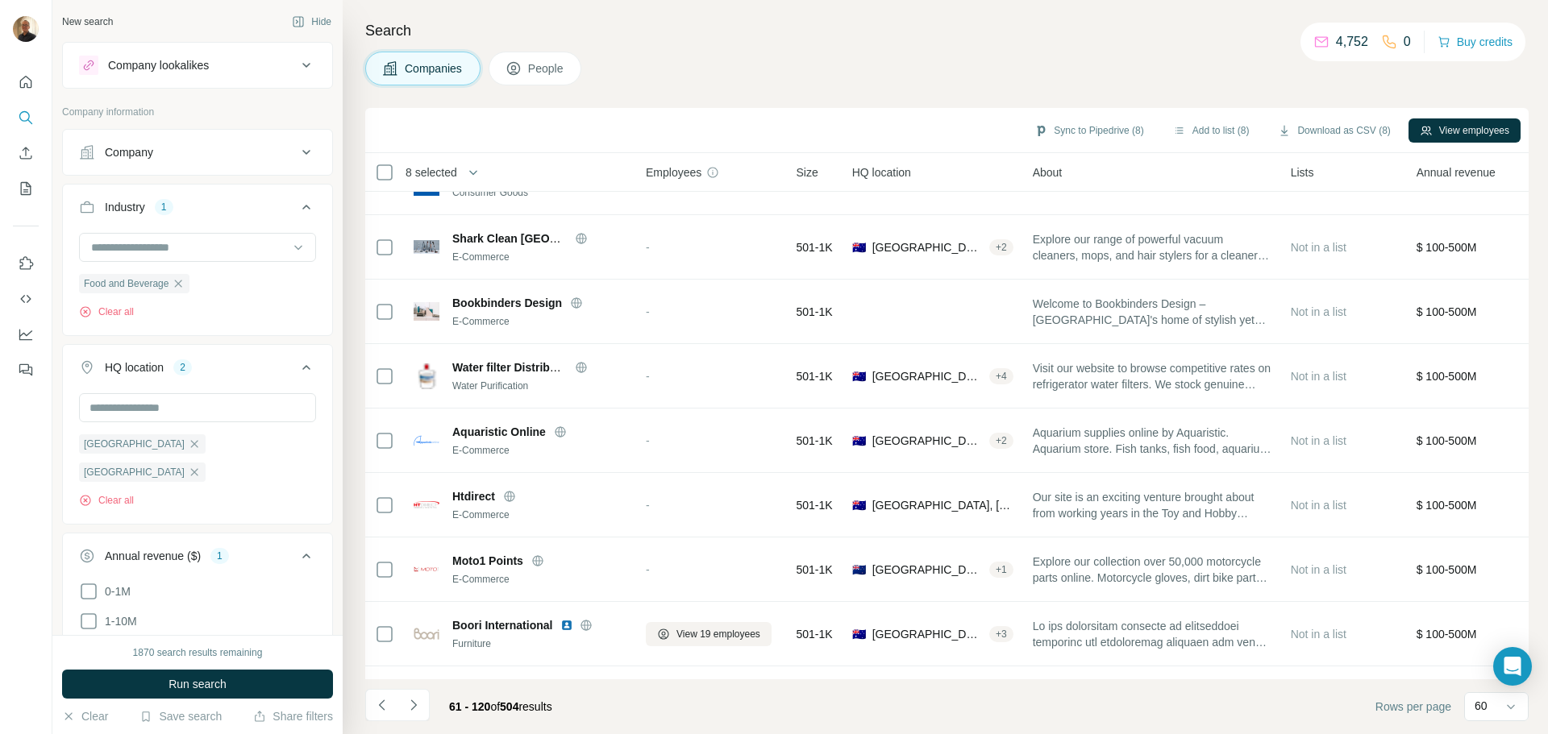
scroll to position [1048, 0]
